Goal: Information Seeking & Learning: Learn about a topic

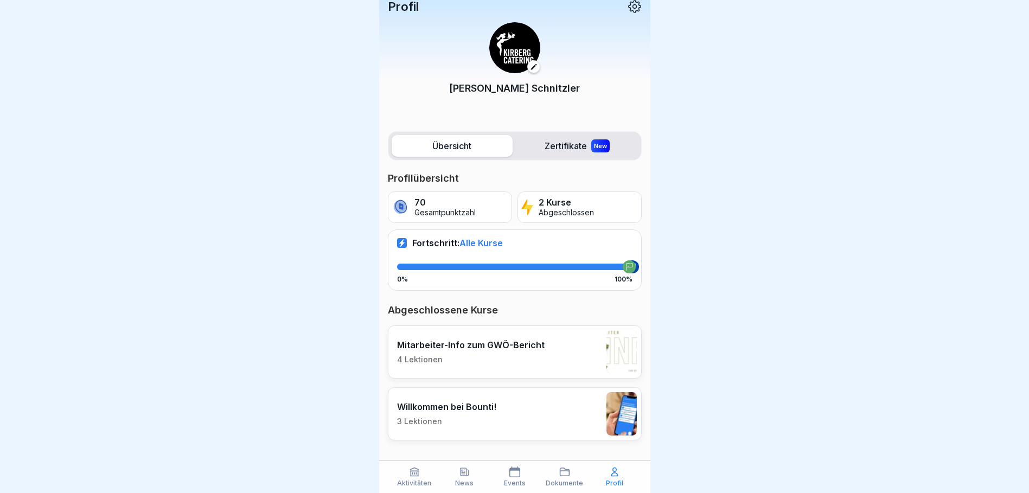
scroll to position [11, 0]
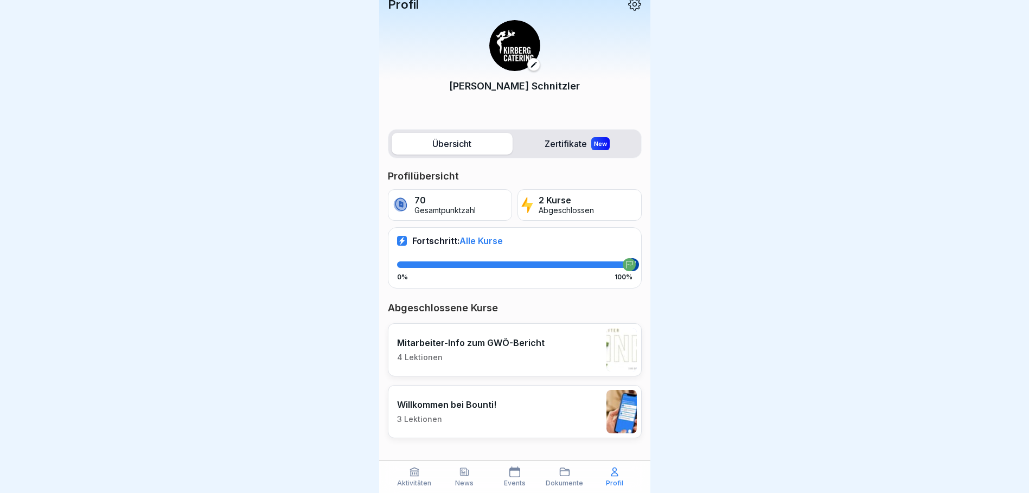
click at [554, 142] on label "Zertifikate New" at bounding box center [577, 144] width 121 height 22
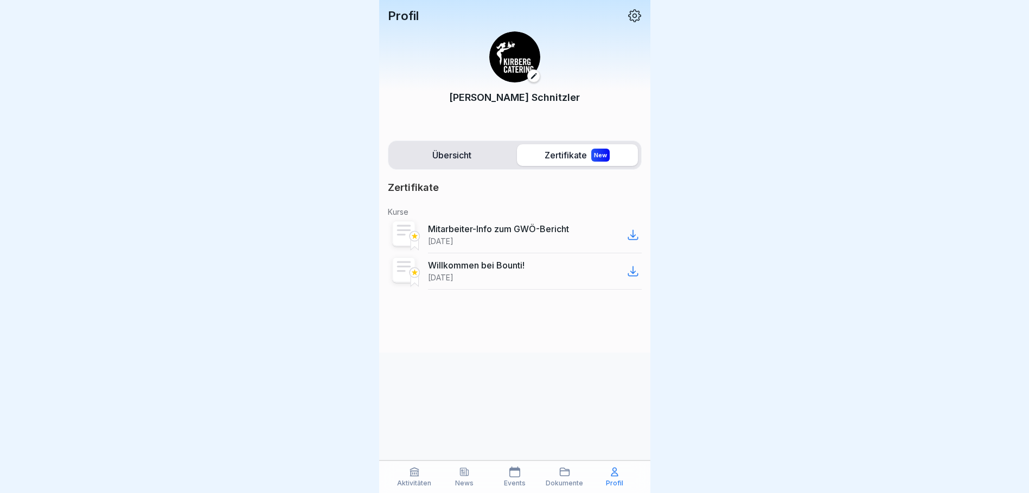
click at [458, 159] on label "Übersicht" at bounding box center [452, 155] width 121 height 22
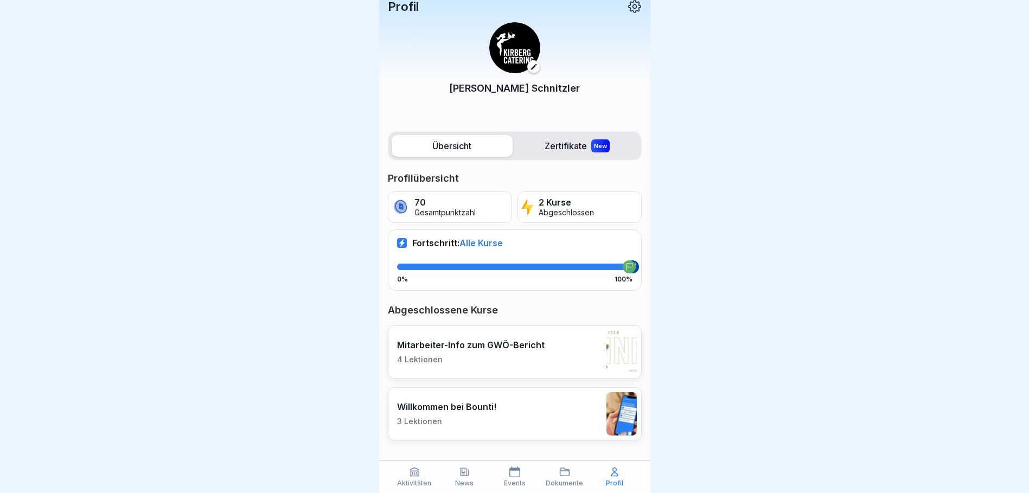
scroll to position [11, 0]
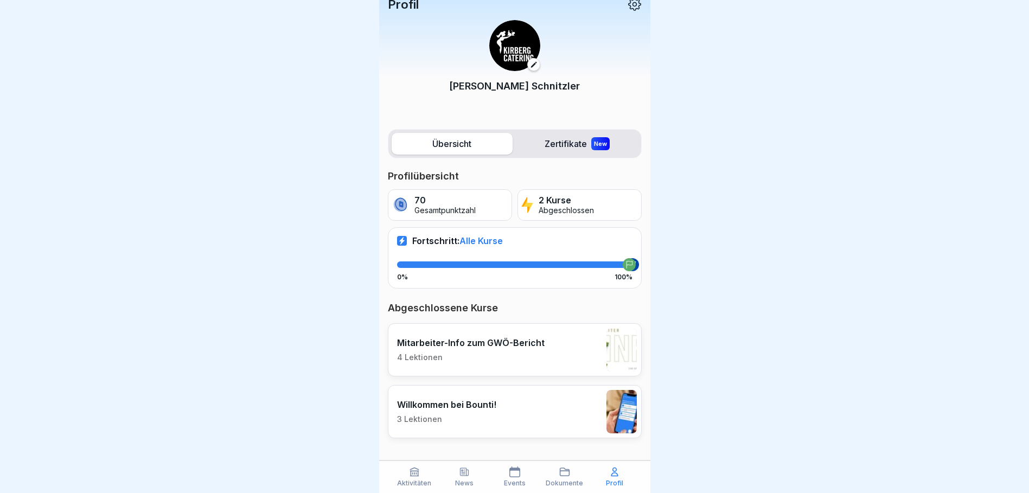
click at [502, 406] on div "Willkommen bei Bounti! 3 Lektionen" at bounding box center [515, 411] width 254 height 53
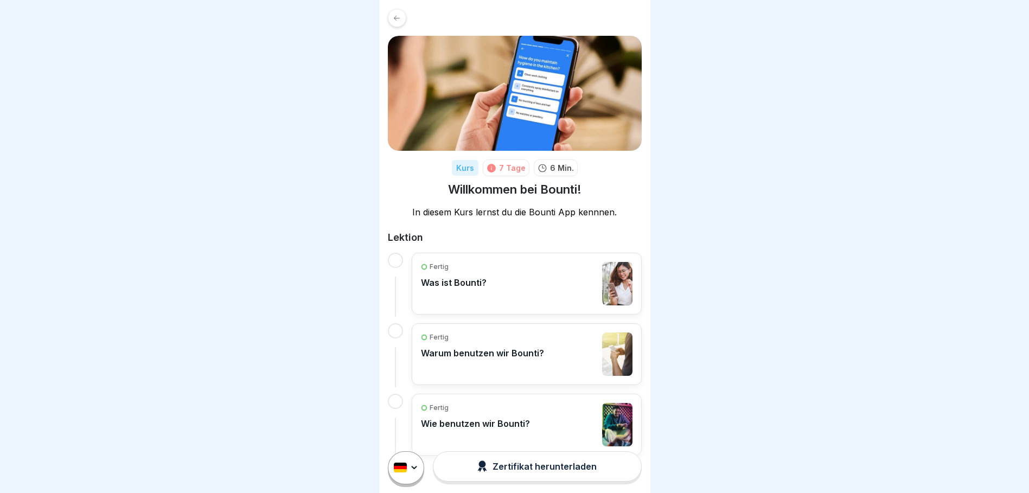
scroll to position [22, 0]
